Goal: Transaction & Acquisition: Book appointment/travel/reservation

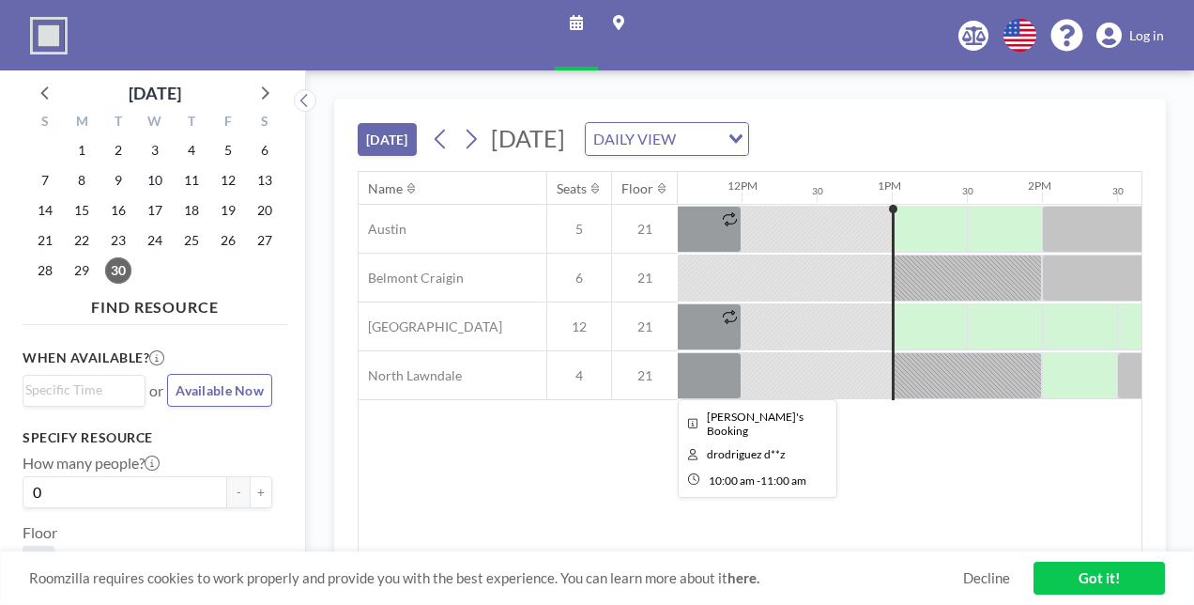
scroll to position [0, 1878]
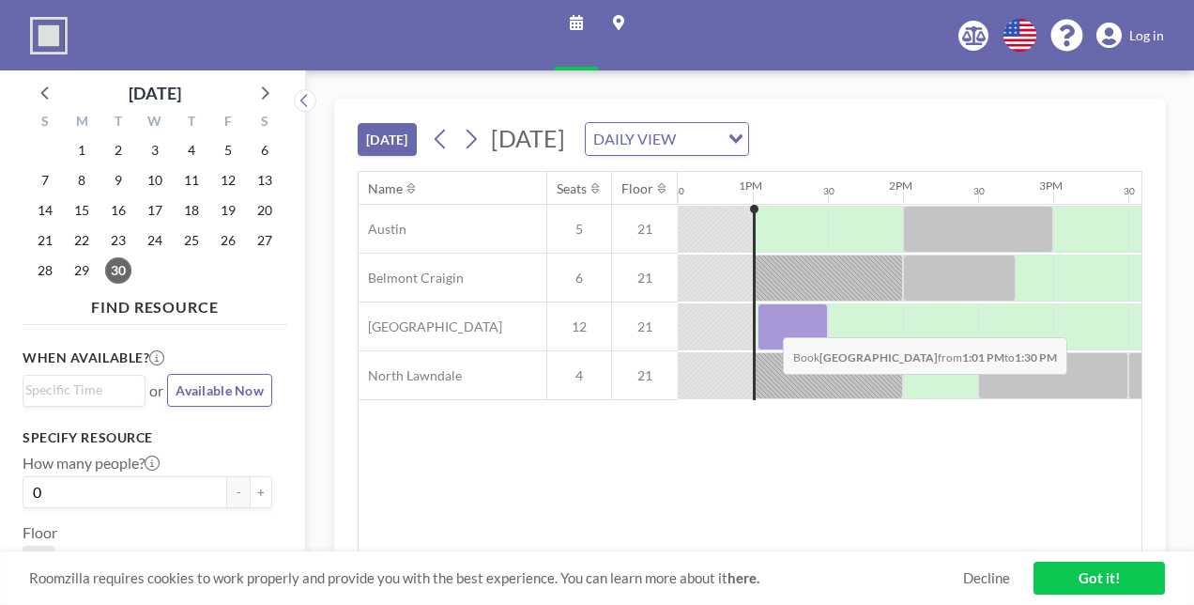
click at [768, 321] on div at bounding box center [793, 326] width 70 height 47
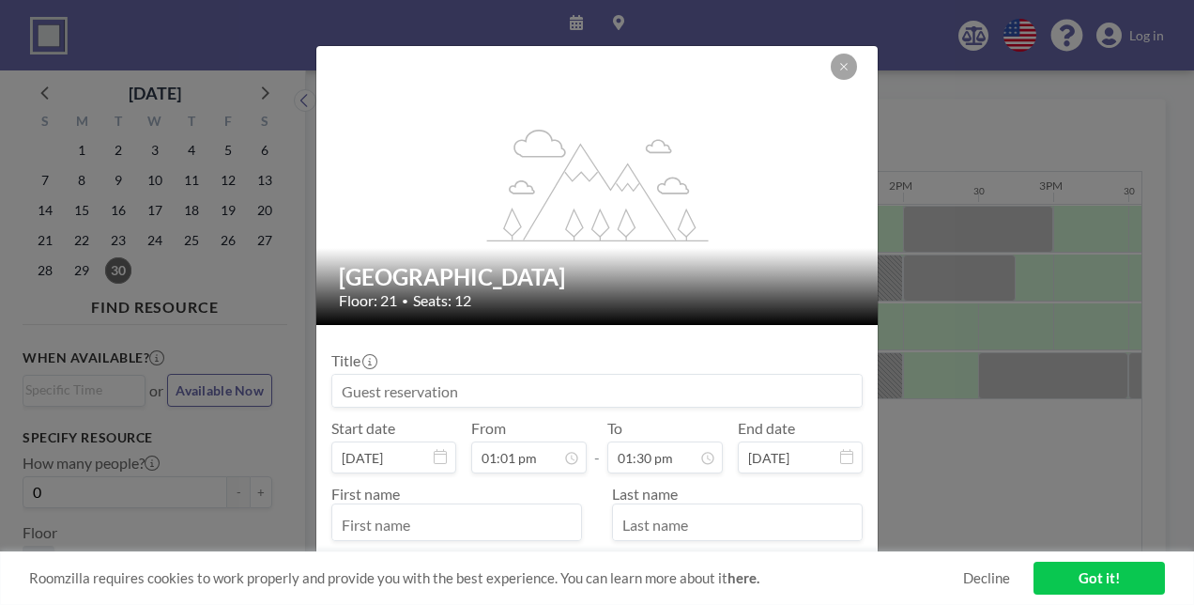
click at [435, 390] on input at bounding box center [597, 391] width 530 height 32
type input "j"
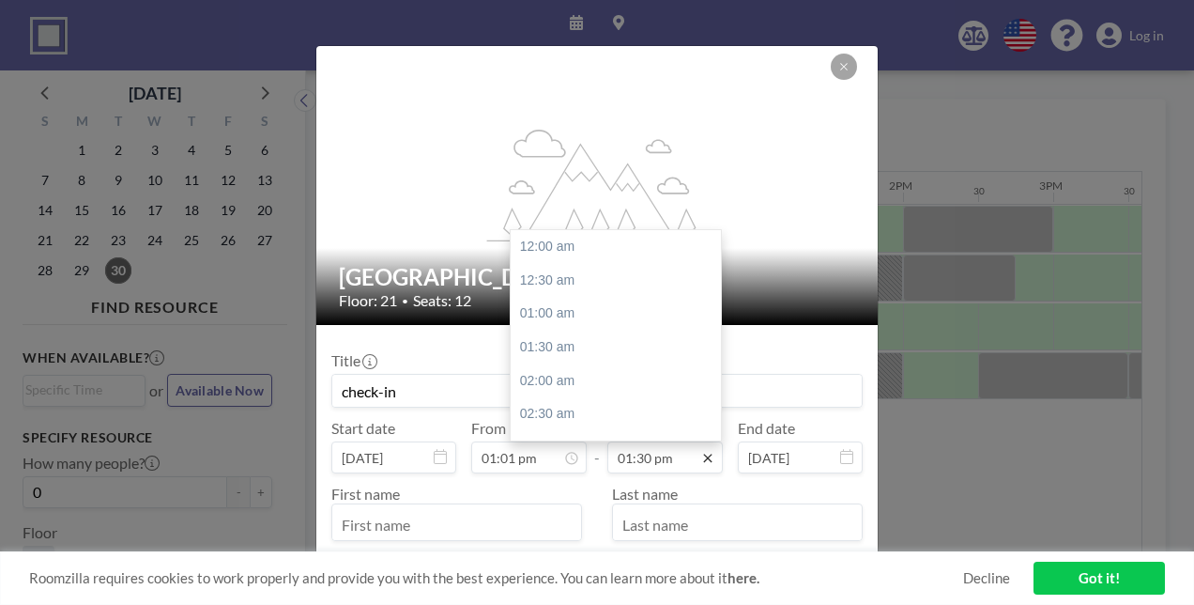
scroll to position [902, 0]
type input "check-in"
click at [700, 458] on icon at bounding box center [707, 457] width 15 height 15
click at [556, 289] on div "02:00 pm" at bounding box center [621, 281] width 220 height 34
type input "02:00 pm"
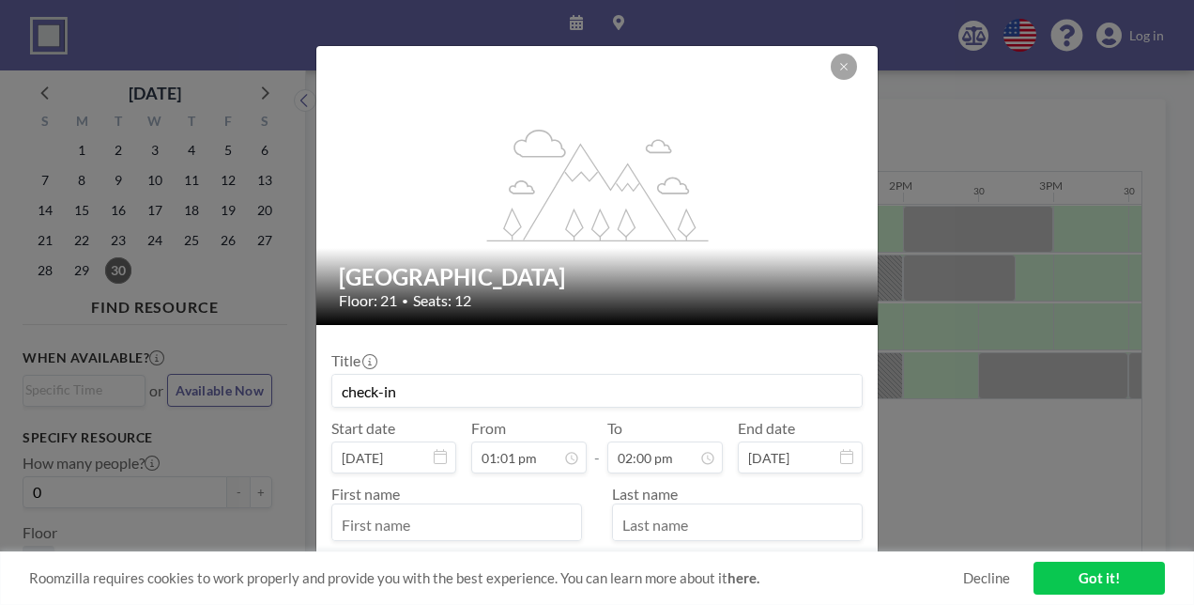
scroll to position [103, 0]
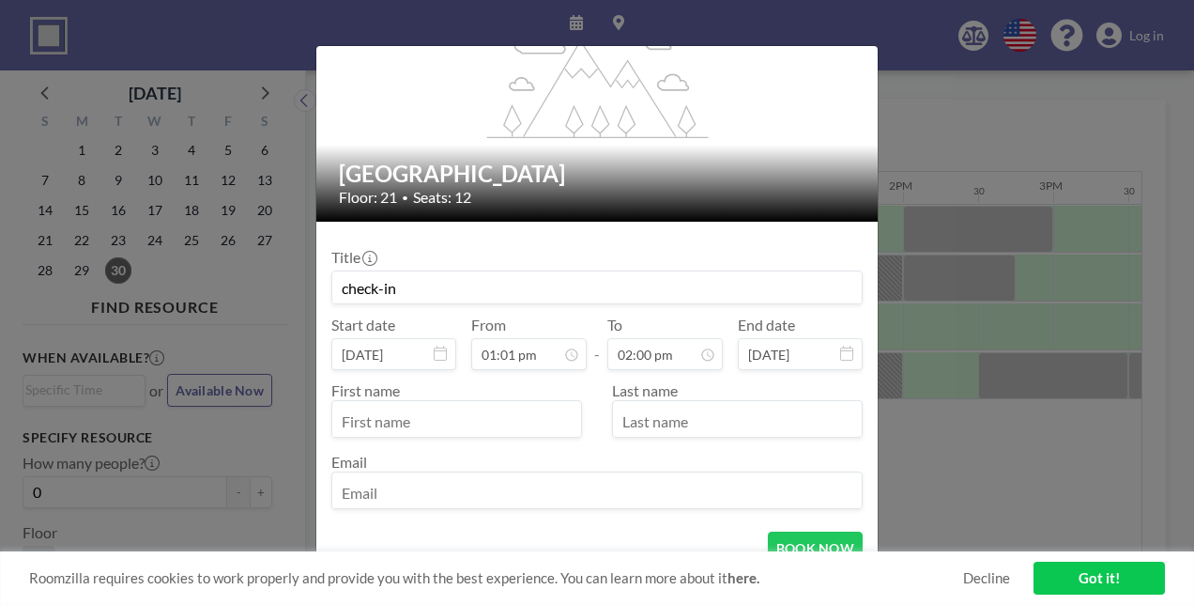
click at [410, 415] on input "text" at bounding box center [456, 421] width 249 height 32
type input "[PERSON_NAME]"
click at [632, 415] on input "text" at bounding box center [737, 421] width 249 height 32
type input "[PERSON_NAME]"
click at [531, 488] on input "email" at bounding box center [597, 492] width 530 height 32
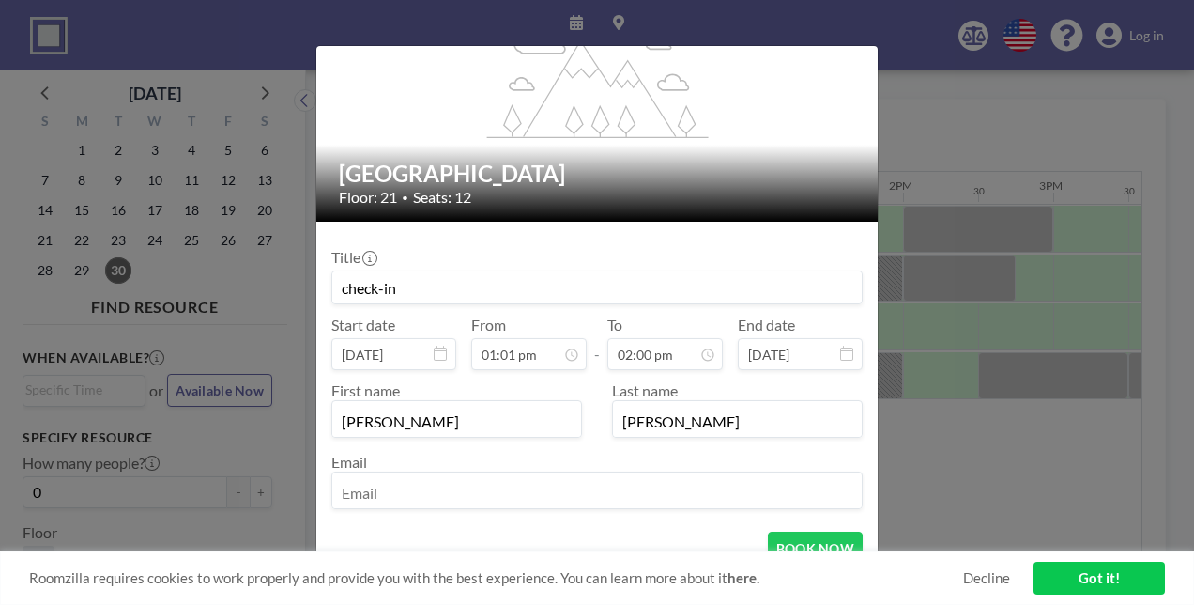
type input "[EMAIL_ADDRESS][DOMAIN_NAME]"
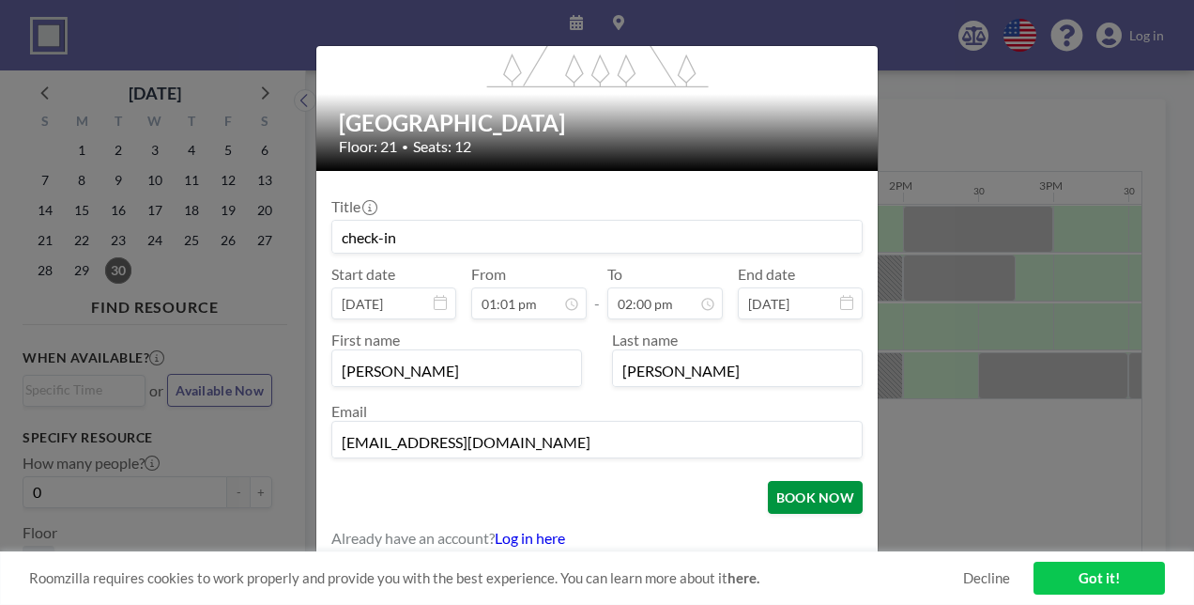
click at [789, 499] on button "BOOK NOW" at bounding box center [815, 497] width 95 height 33
